Goal: Task Accomplishment & Management: Use online tool/utility

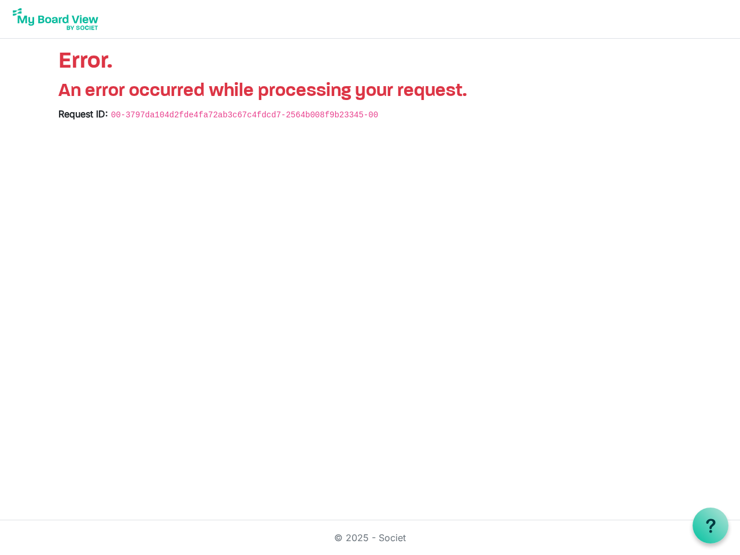
click at [711, 526] on use at bounding box center [710, 526] width 9 height 14
